Goal: Task Accomplishment & Management: Use online tool/utility

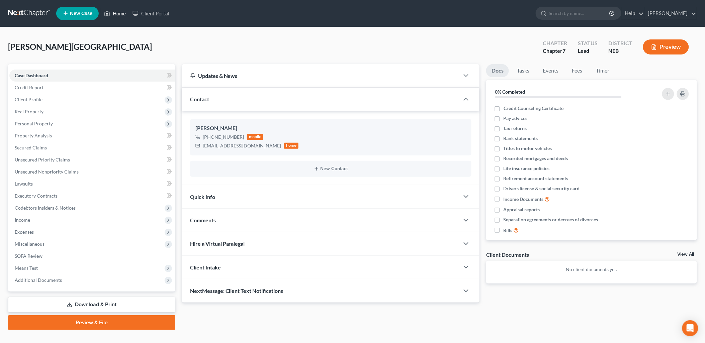
click at [118, 9] on link "Home" at bounding box center [115, 13] width 28 height 12
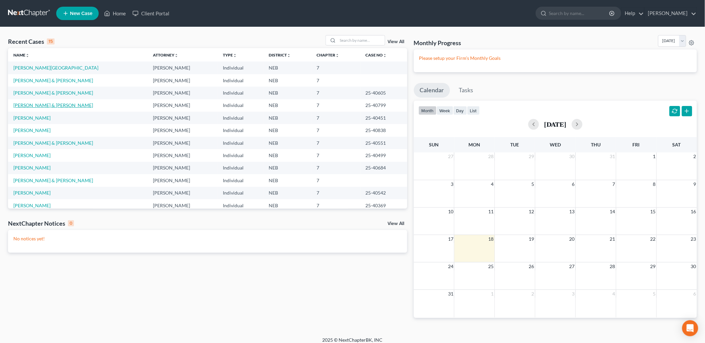
click at [42, 105] on link "[PERSON_NAME] & [PERSON_NAME]" at bounding box center [53, 105] width 80 height 6
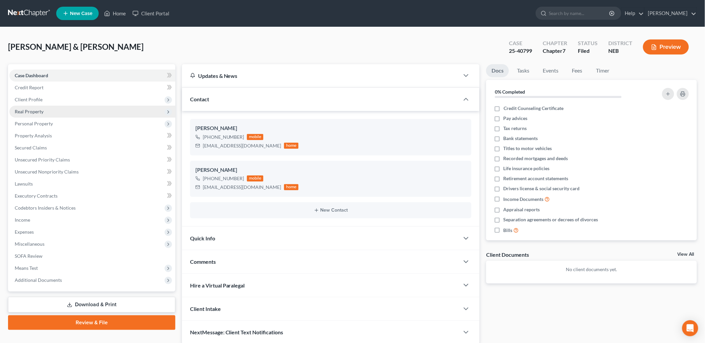
click at [48, 110] on span "Real Property" at bounding box center [92, 112] width 166 height 12
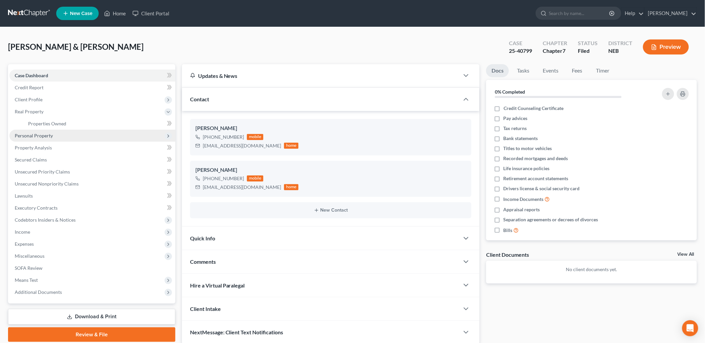
click at [43, 136] on span "Personal Property" at bounding box center [34, 136] width 38 height 6
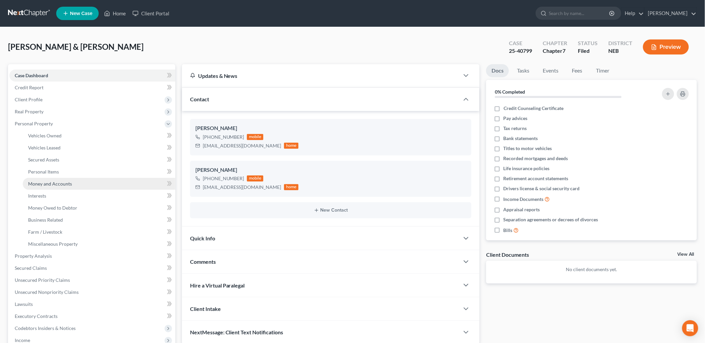
click at [48, 185] on span "Money and Accounts" at bounding box center [50, 184] width 44 height 6
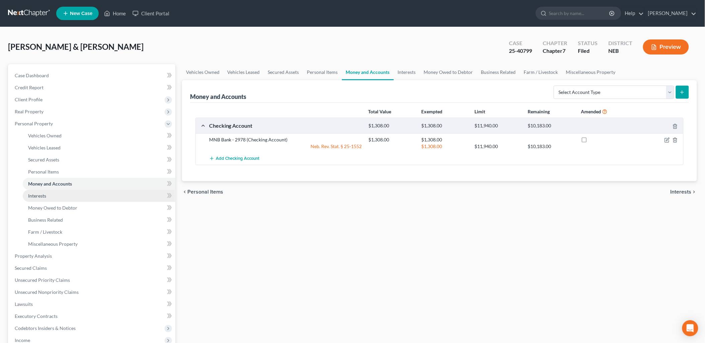
click at [59, 195] on link "Interests" at bounding box center [99, 196] width 152 height 12
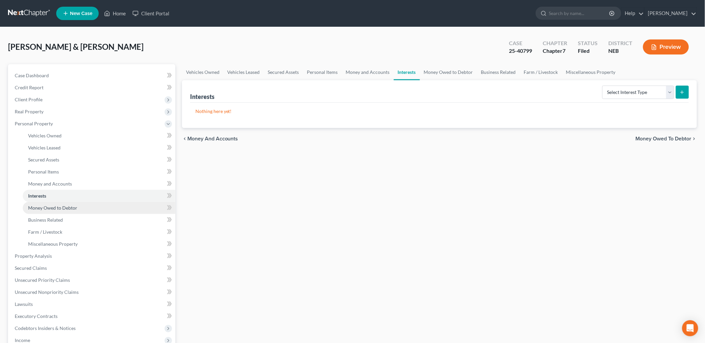
click at [58, 205] on span "Money Owed to Debtor" at bounding box center [52, 208] width 49 height 6
